Goal: Book appointment/travel/reservation

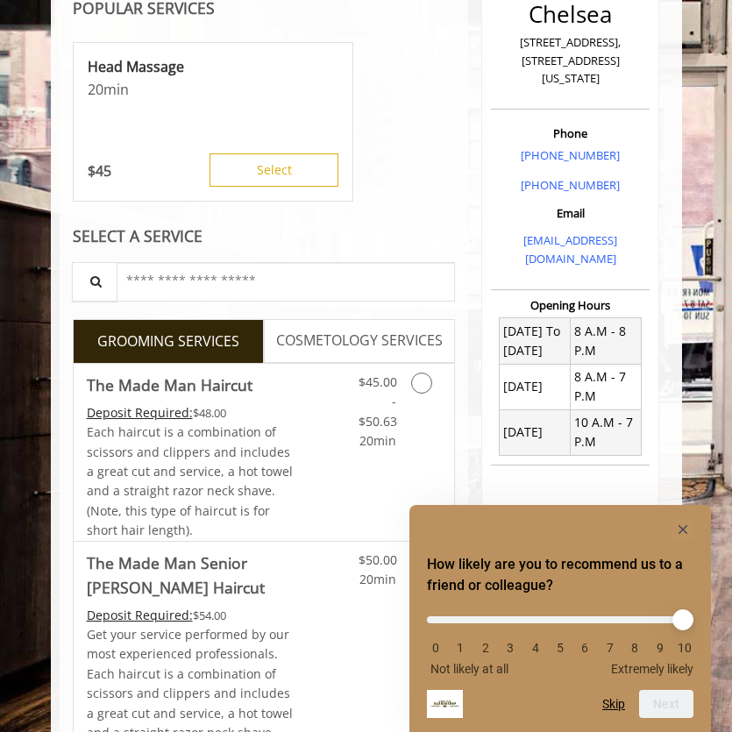
scroll to position [327, 1]
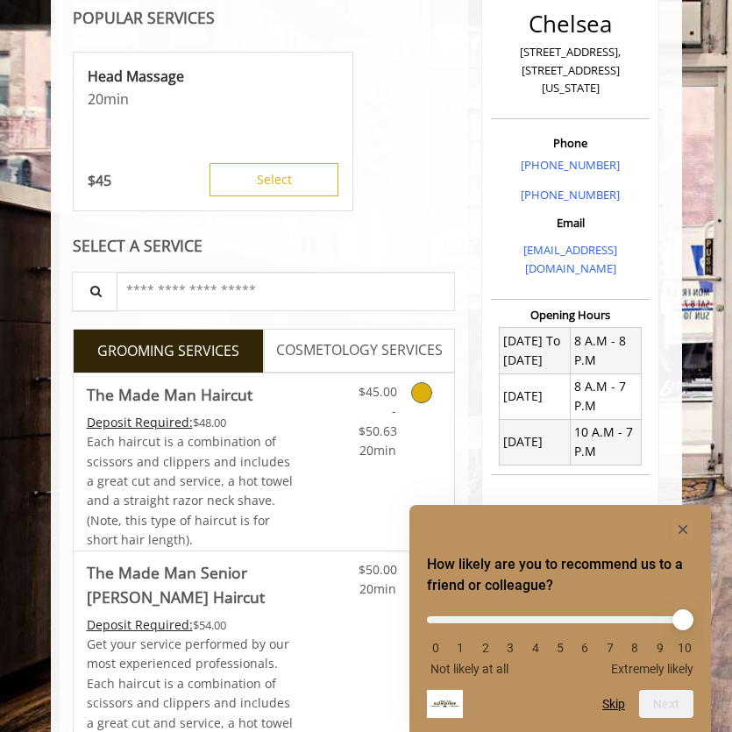
click at [429, 386] on icon "Grooming services" at bounding box center [421, 392] width 21 height 21
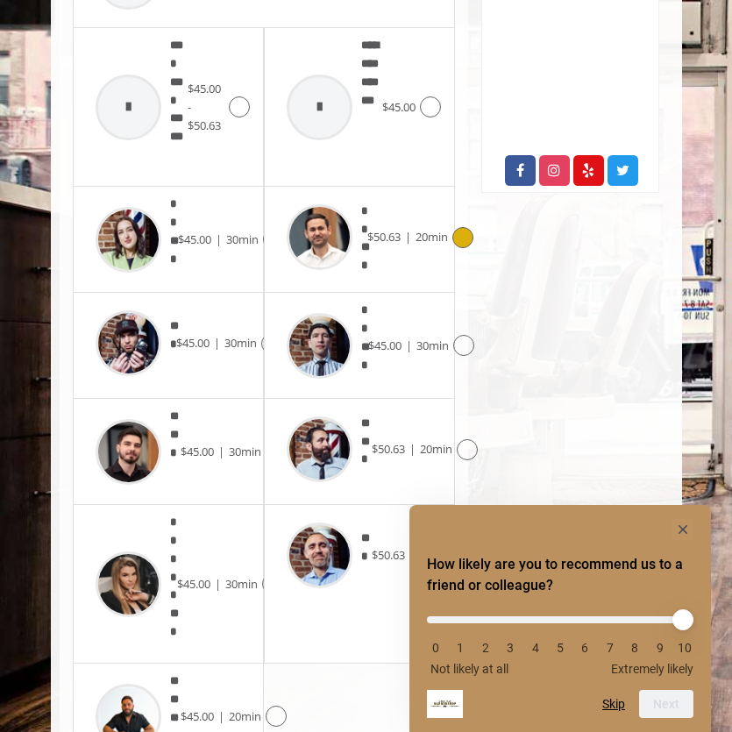
scroll to position [910, 0]
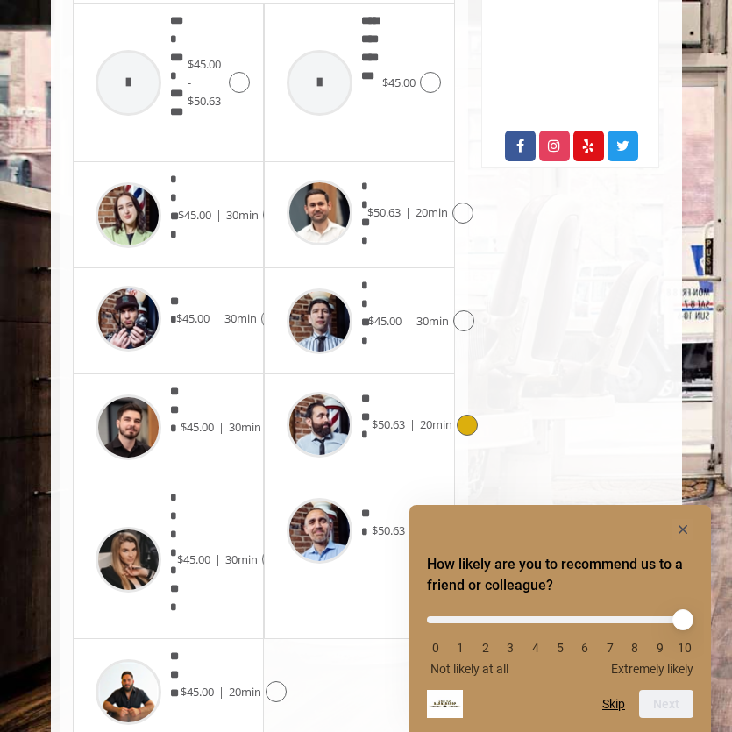
click at [467, 414] on icon at bounding box center [467, 424] width 21 height 21
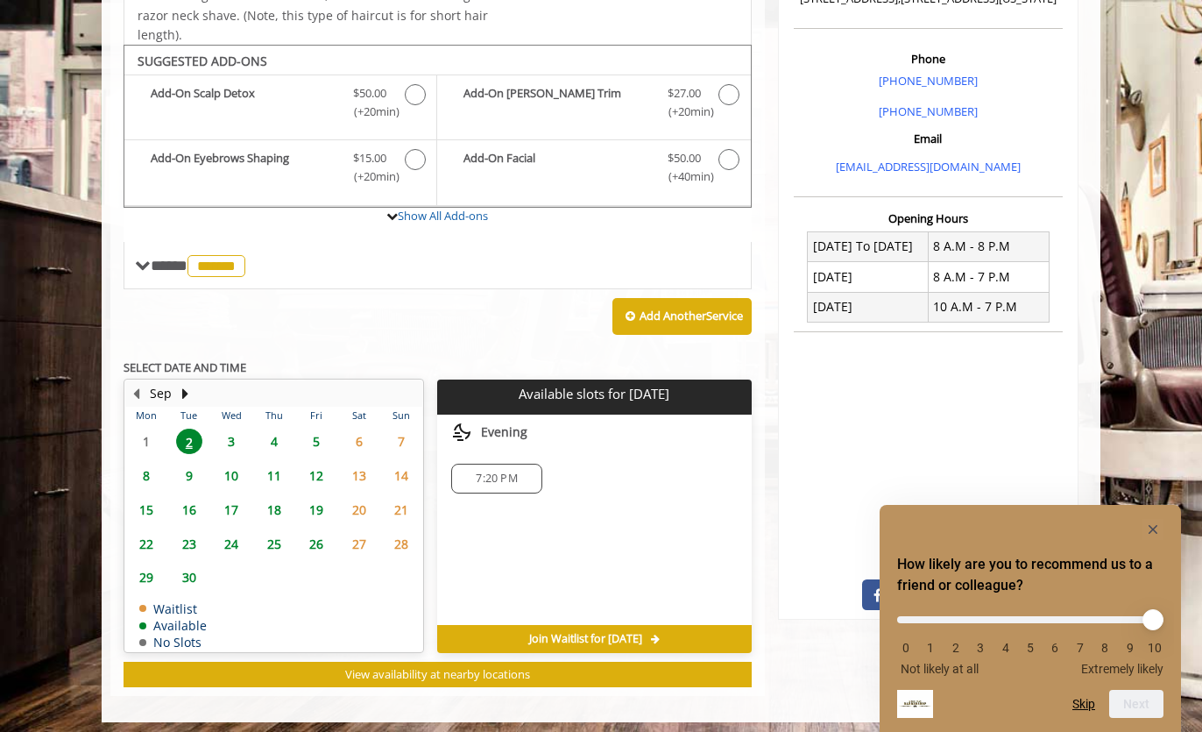
scroll to position [473, 0]
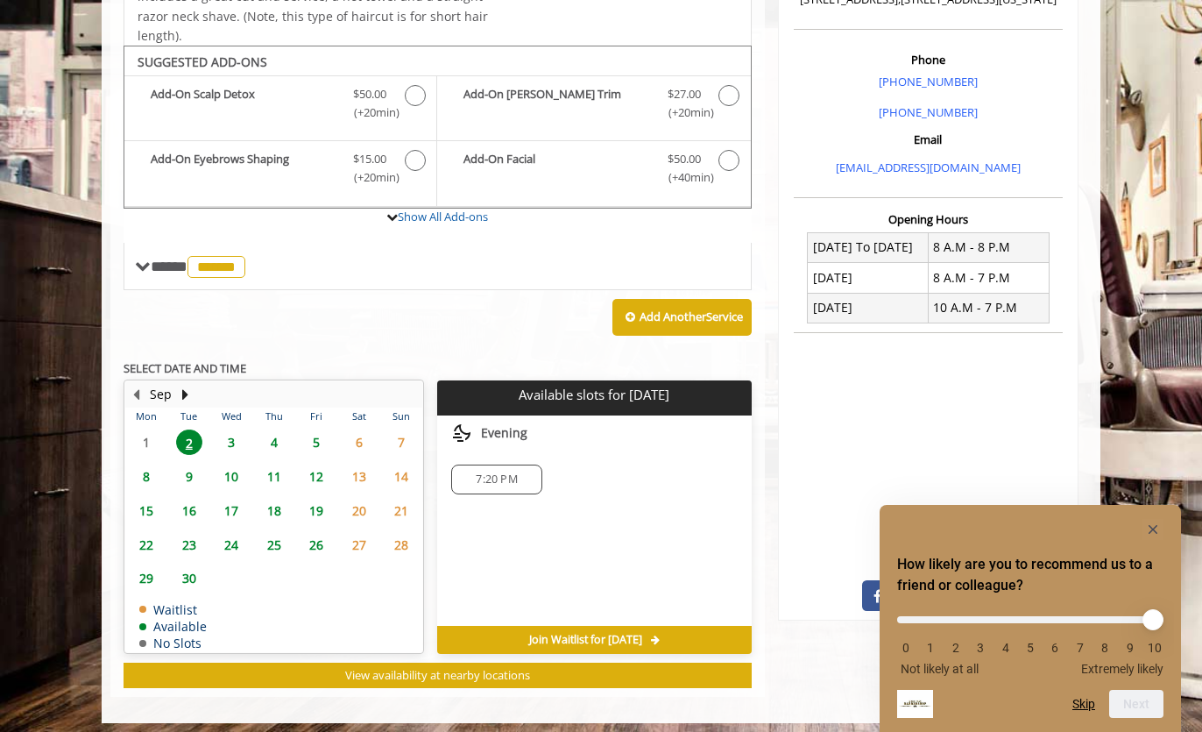
click at [231, 438] on span "3" at bounding box center [231, 441] width 26 height 25
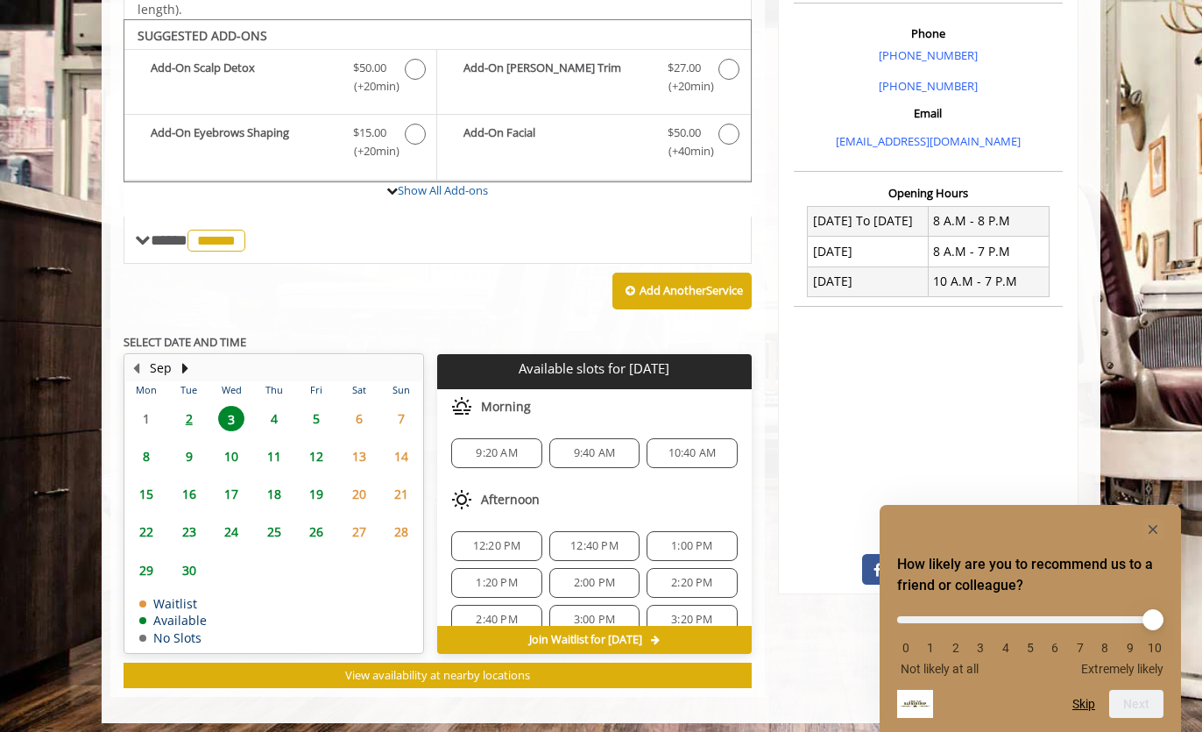
click at [509, 446] on span "9:20 AM" at bounding box center [496, 453] width 41 height 14
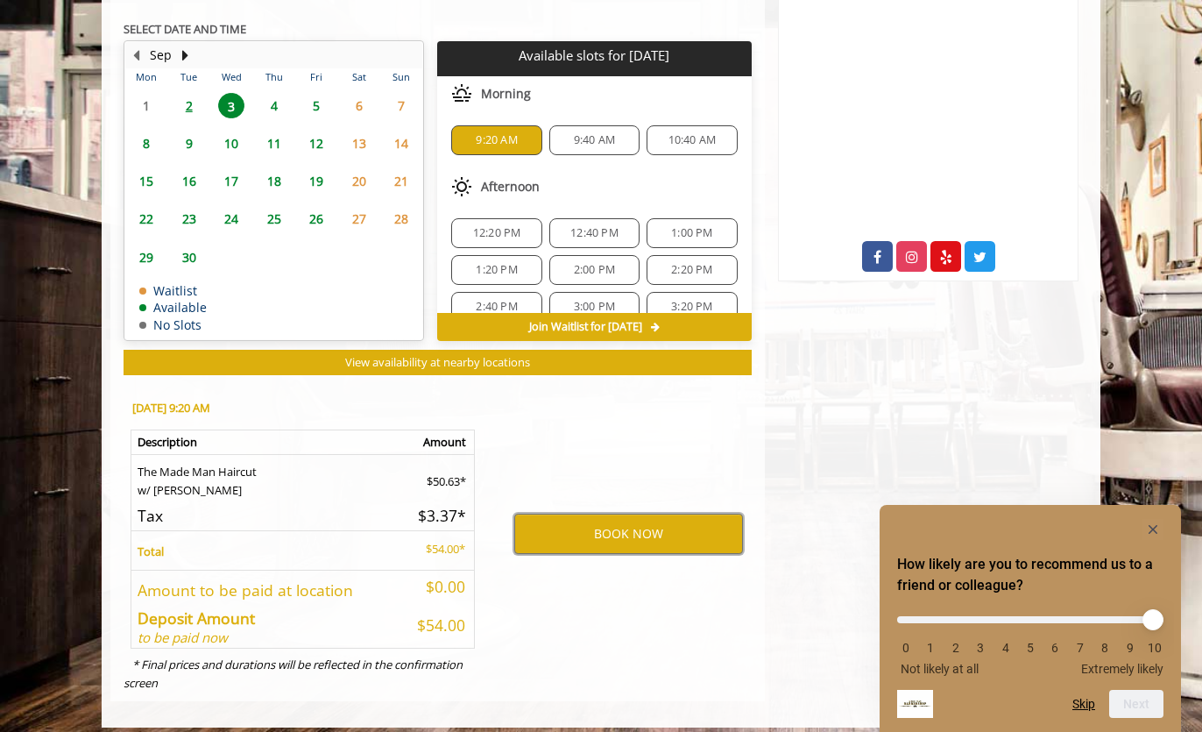
scroll to position [811, 0]
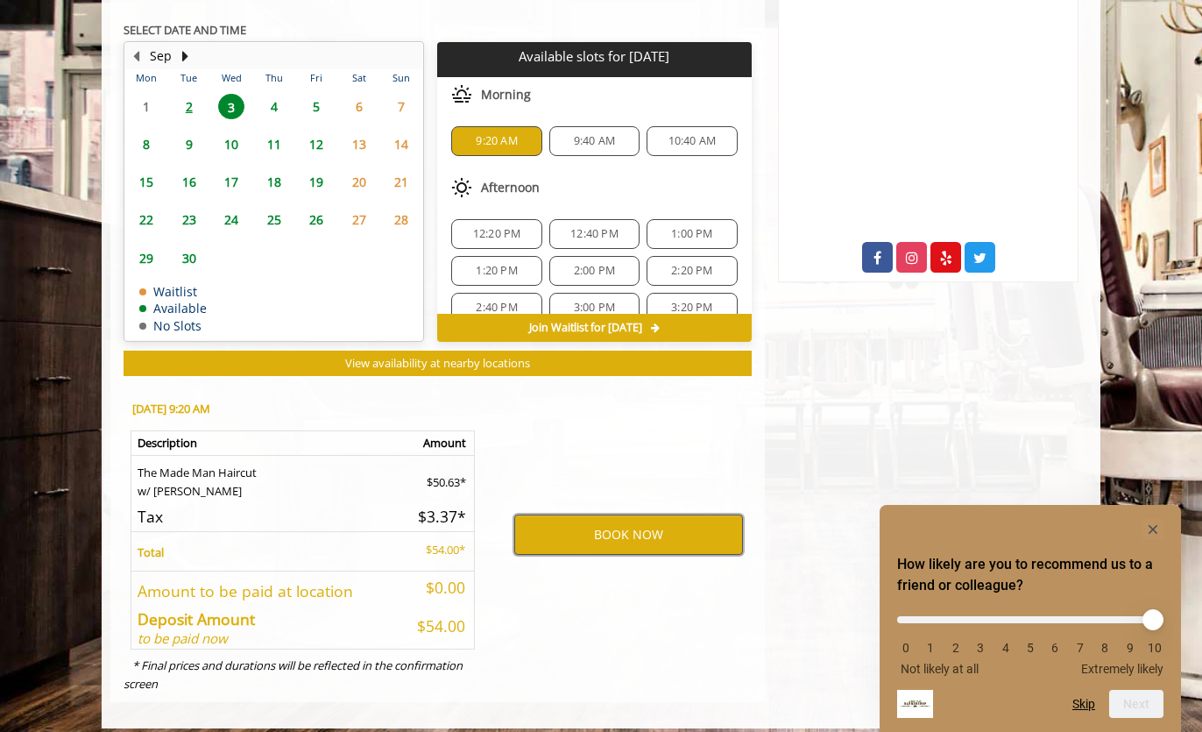
click at [589, 523] on button "BOOK NOW" at bounding box center [628, 534] width 229 height 40
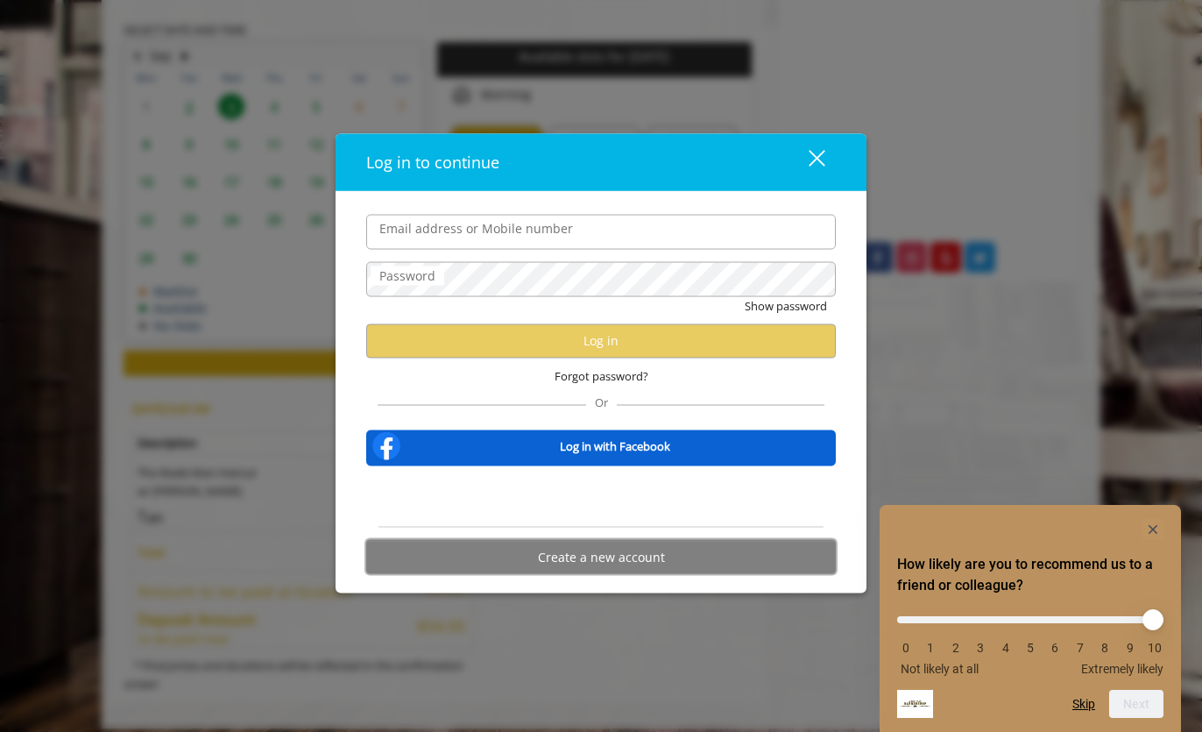
click at [541, 556] on button "Create a new account" at bounding box center [601, 557] width 470 height 34
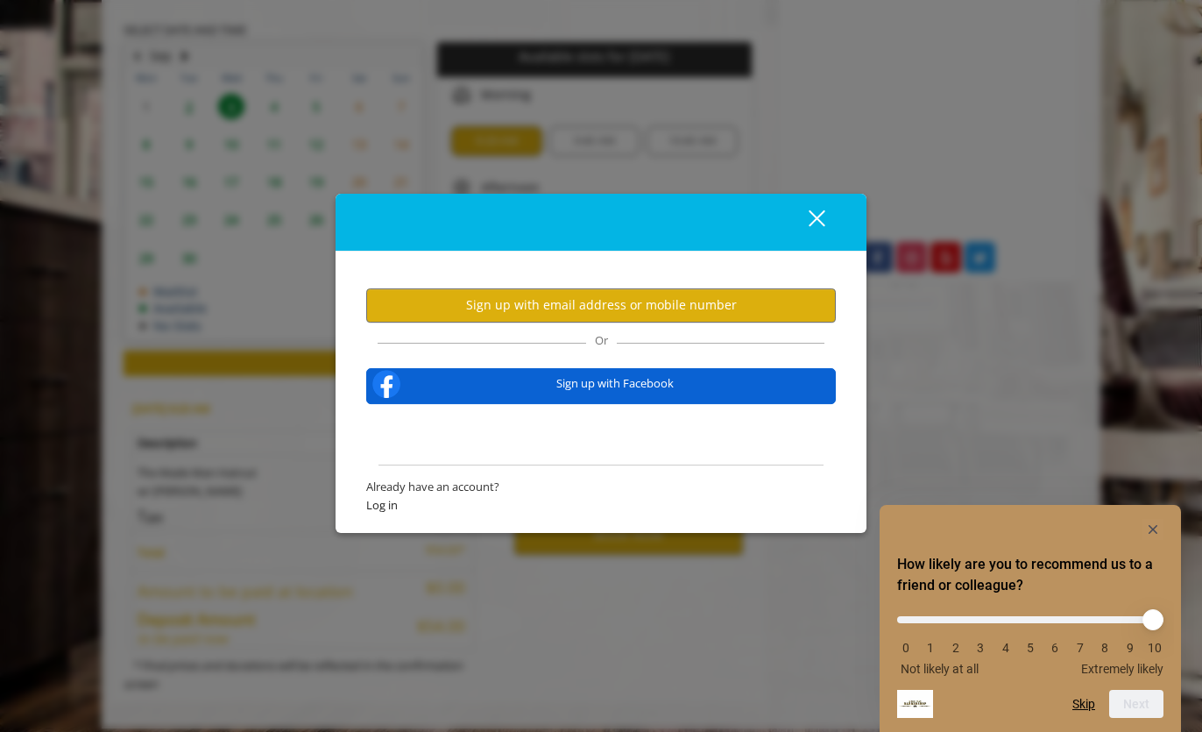
click at [589, 283] on div "Sign up with email address or mobile number" at bounding box center [601, 306] width 470 height 52
click at [589, 305] on button "Sign up with email address or mobile number" at bounding box center [601, 305] width 470 height 34
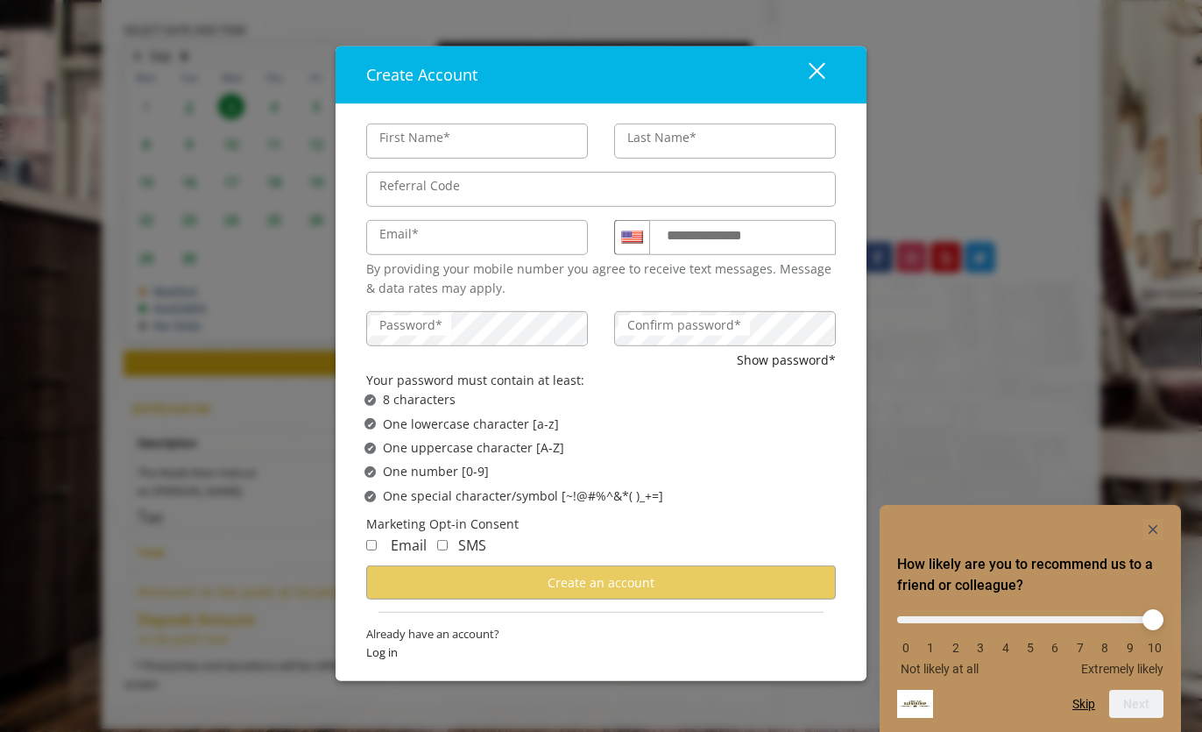
type input "****"
type input "*******"
click at [731, 647] on li "10" at bounding box center [1155, 648] width 18 height 14
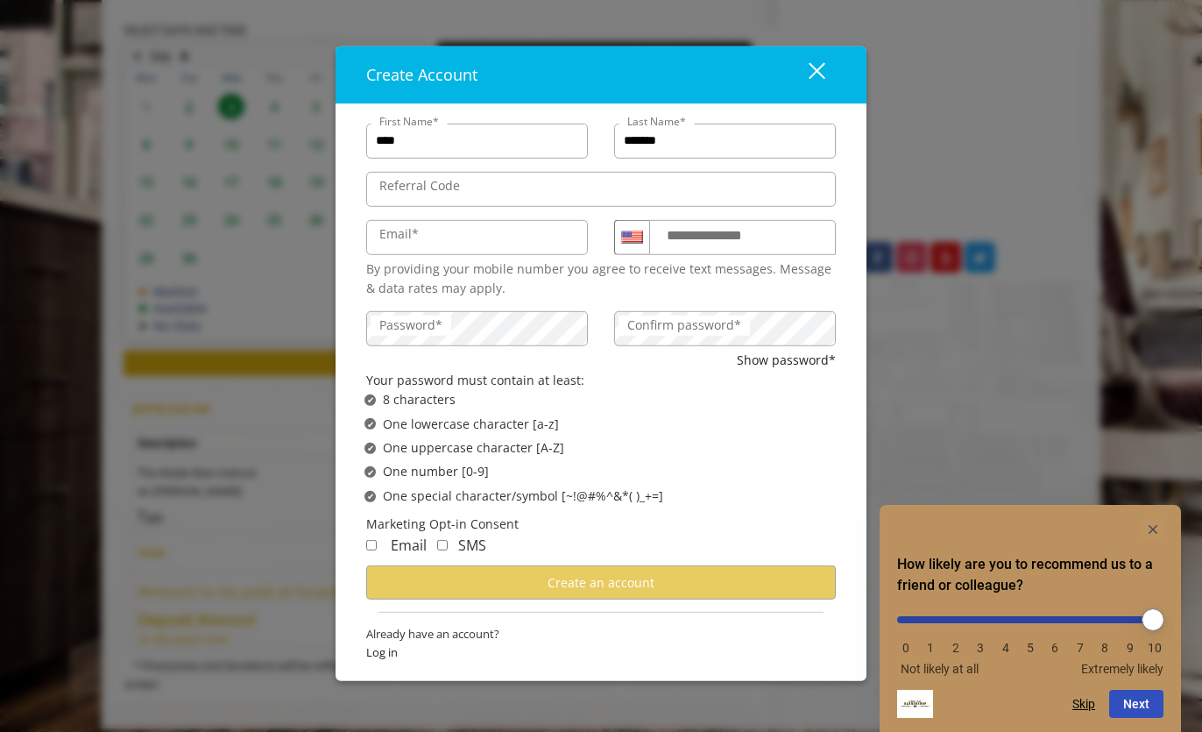
type input "**"
click at [731, 621] on input "range" at bounding box center [1030, 619] width 266 height 7
click at [731, 705] on button "Next" at bounding box center [1136, 704] width 54 height 28
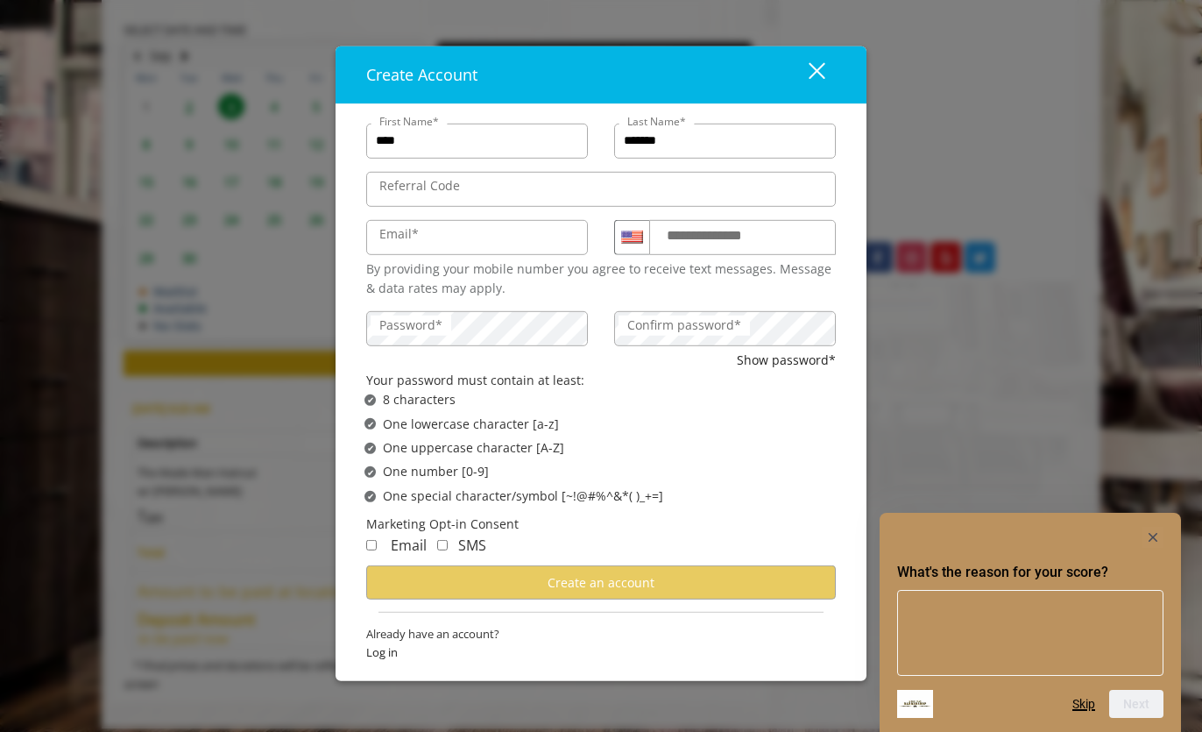
click at [731, 707] on button "Skip" at bounding box center [1084, 704] width 23 height 14
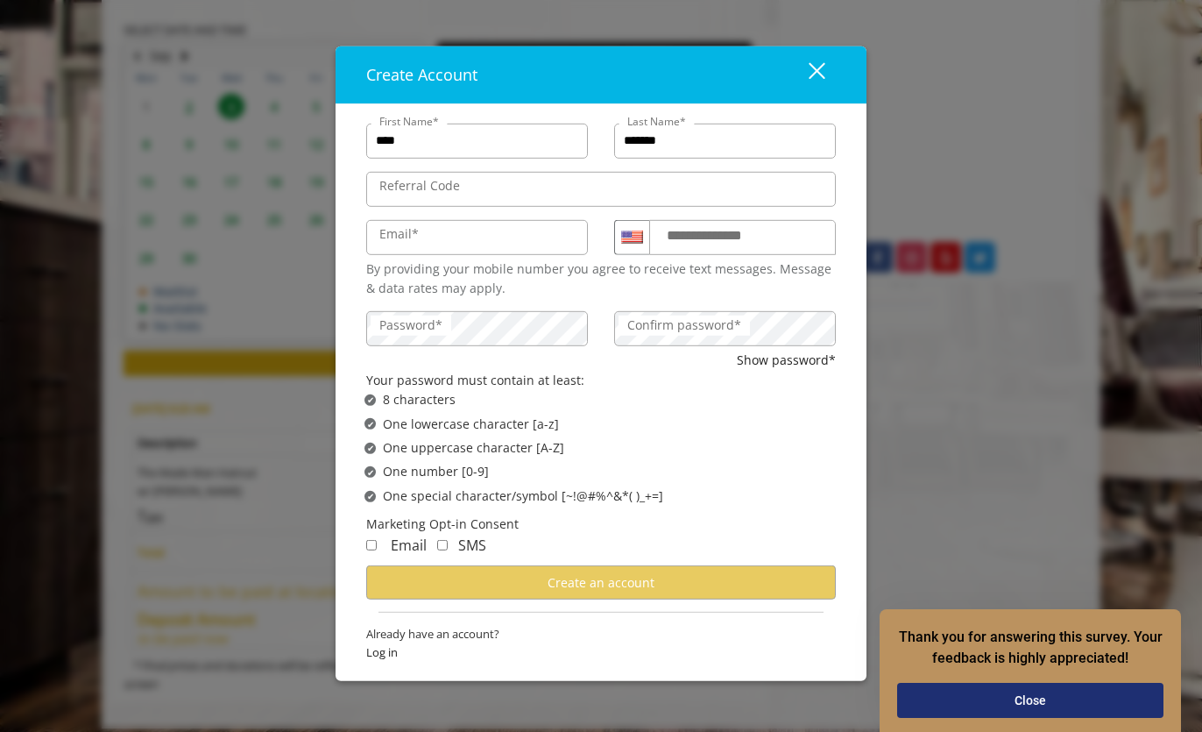
click at [731, 696] on button "Close" at bounding box center [1030, 700] width 266 height 35
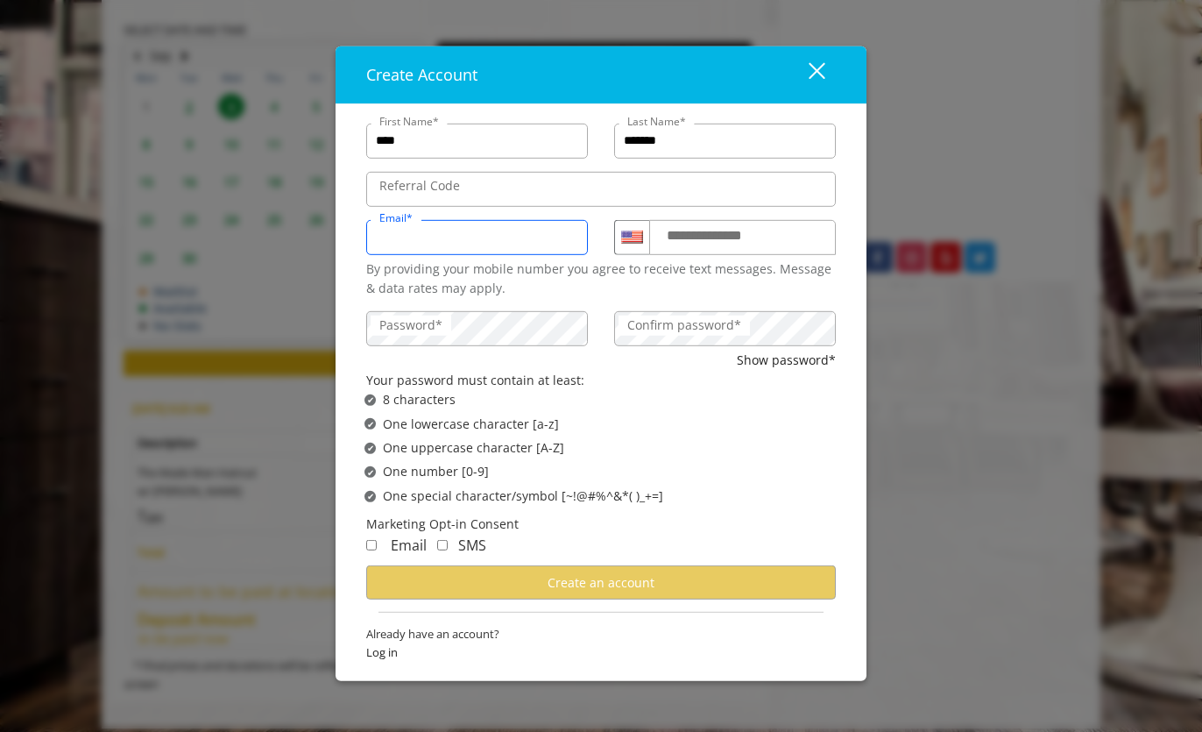
click at [464, 227] on input "Email*" at bounding box center [477, 237] width 222 height 35
type input "**********"
click at [683, 330] on label "Confirm password*" at bounding box center [684, 324] width 131 height 19
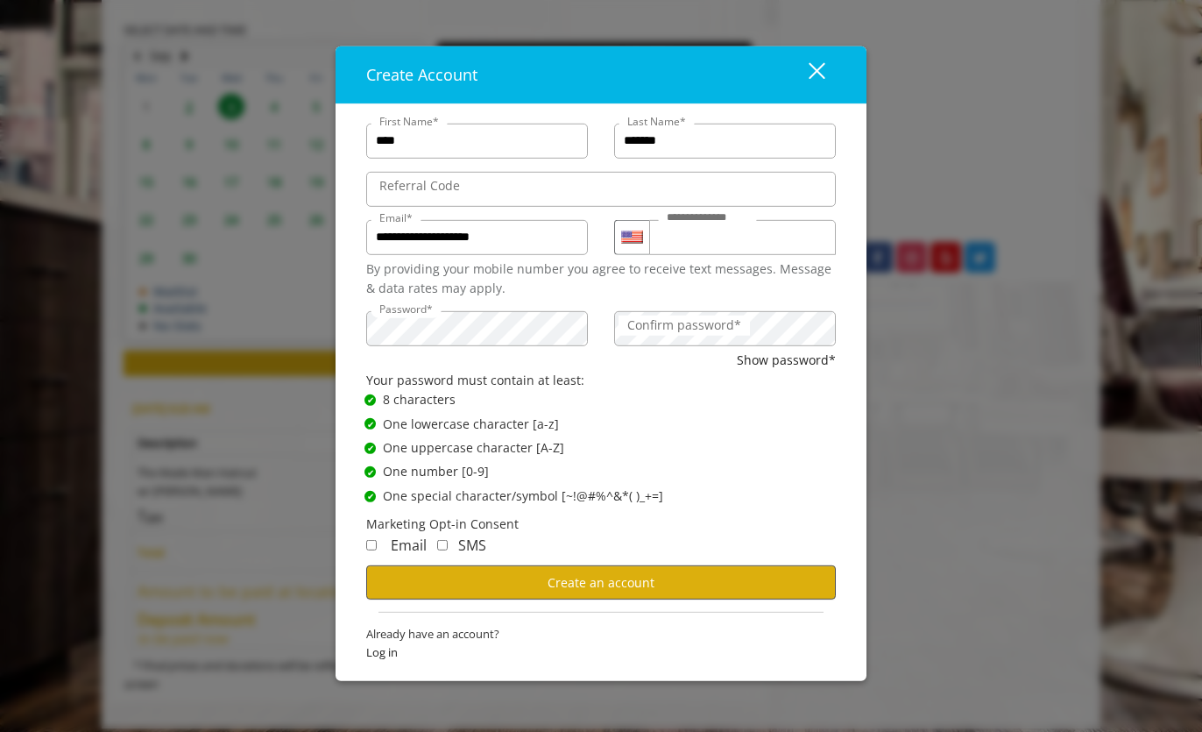
click at [553, 585] on span "Create an account" at bounding box center [601, 582] width 107 height 17
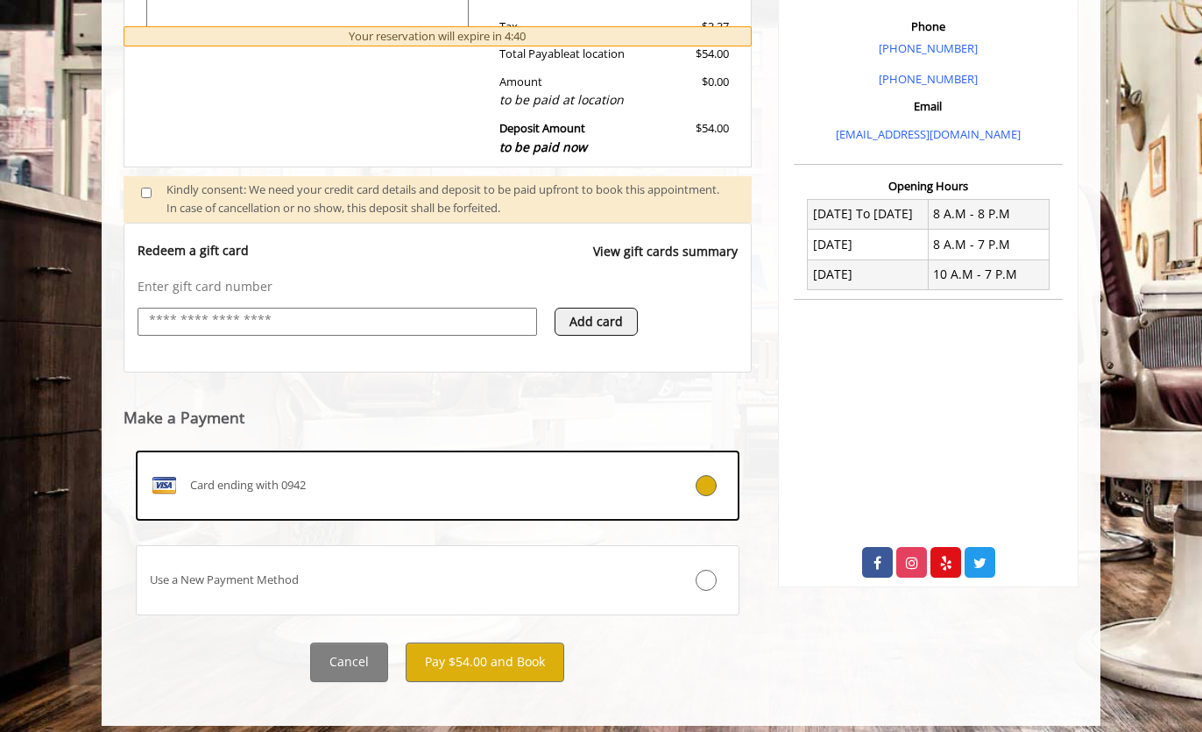
scroll to position [506, 0]
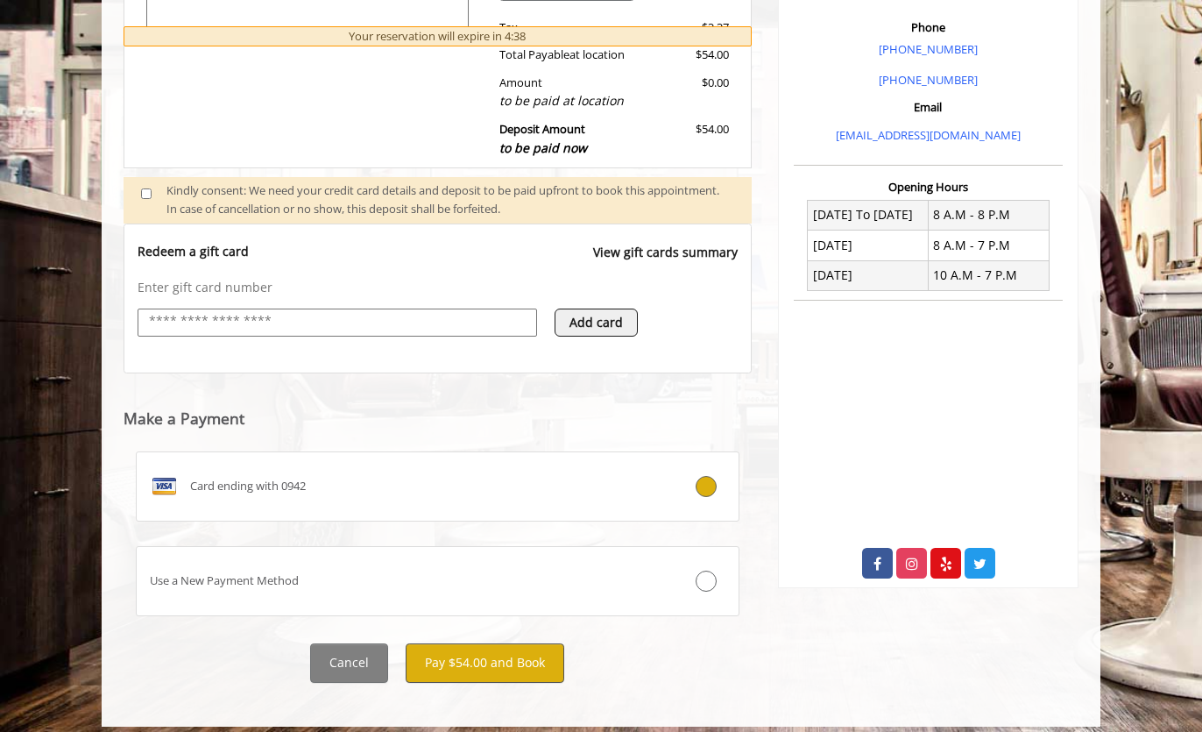
click at [471, 654] on button "Pay $54.00 and Book" at bounding box center [485, 662] width 159 height 39
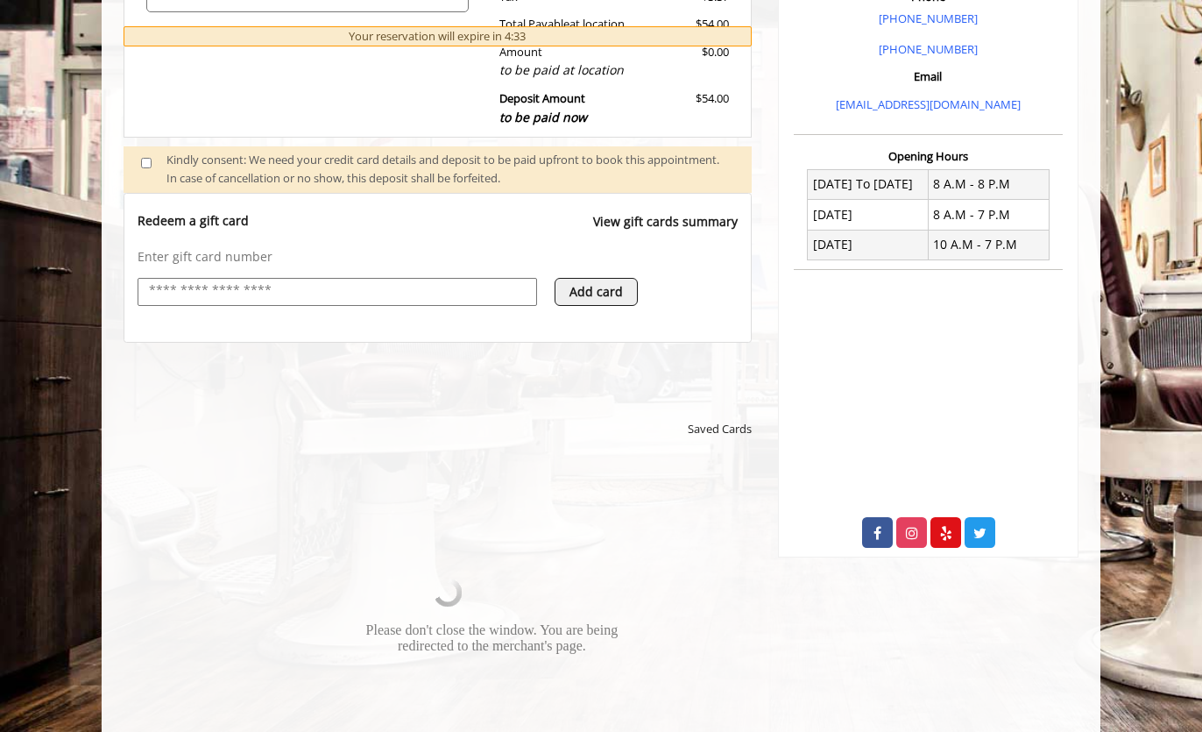
scroll to position [537, 0]
